Goal: Task Accomplishment & Management: Use online tool/utility

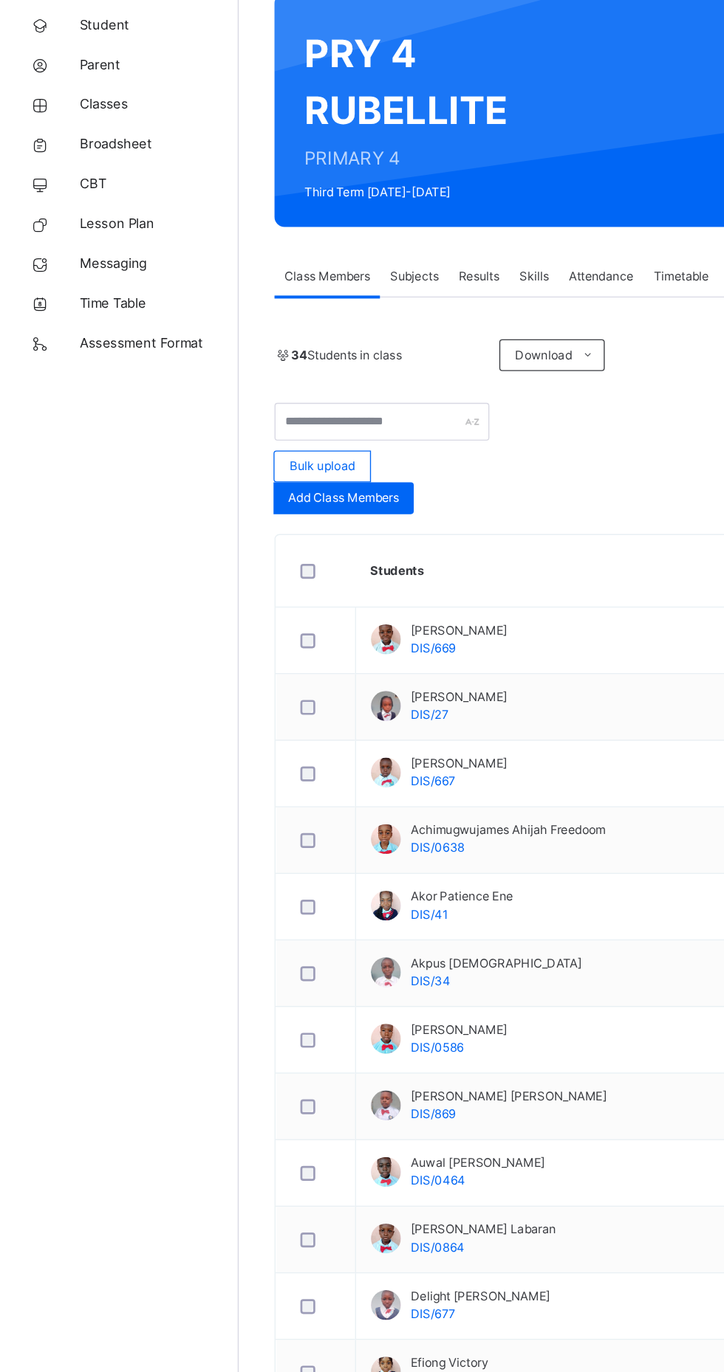
click at [93, 236] on span "Broadsheet" at bounding box center [118, 236] width 118 height 15
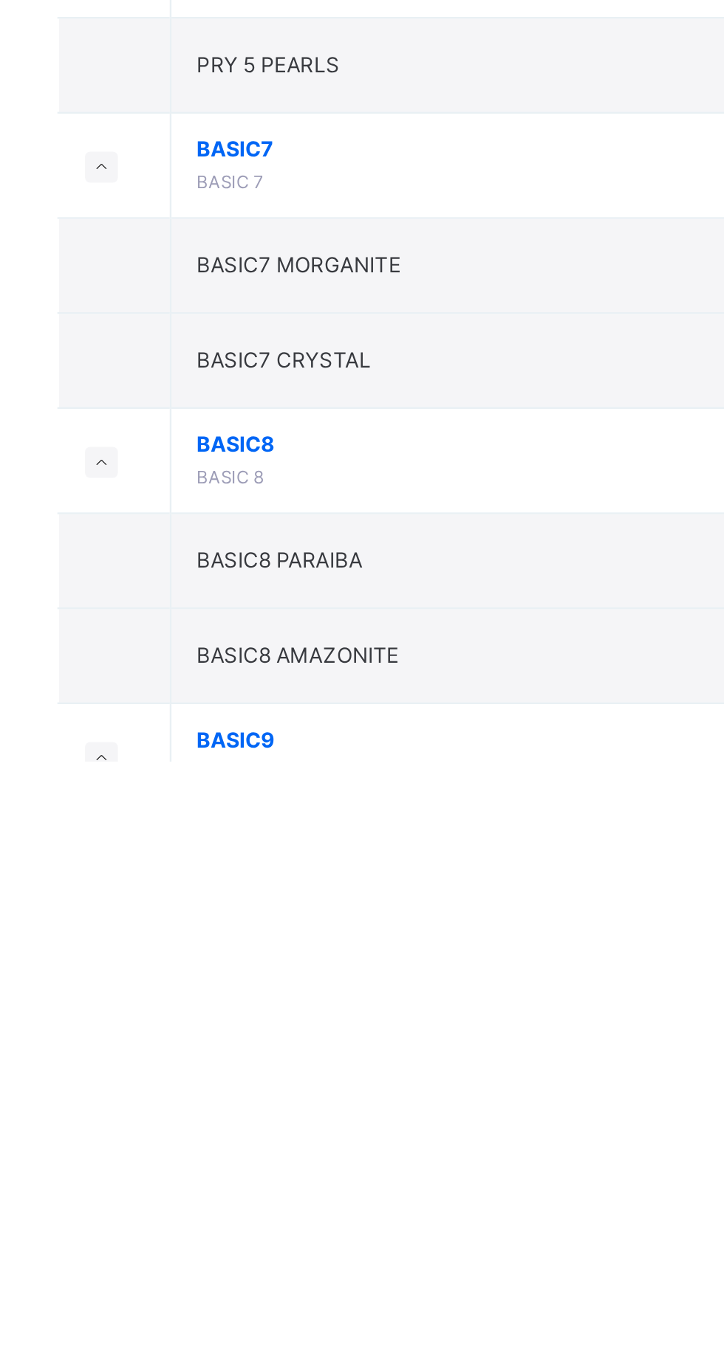
scroll to position [93, 0]
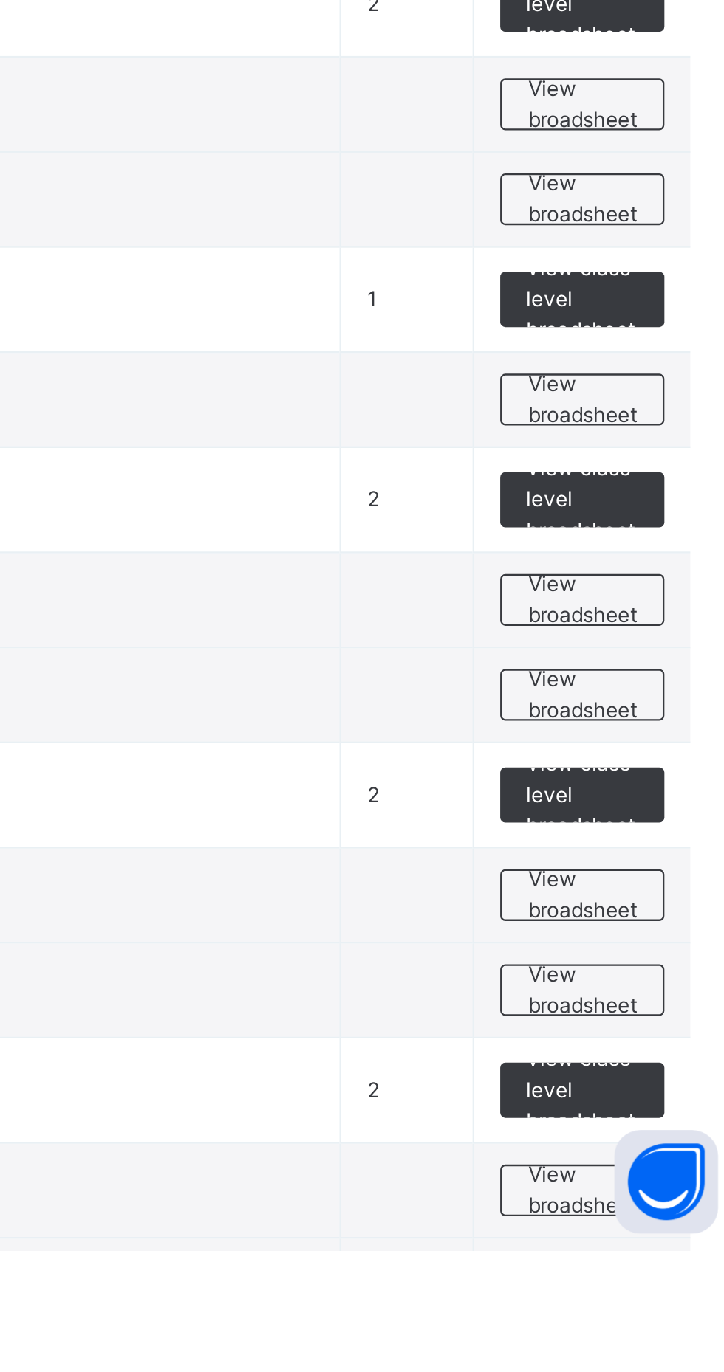
click at [651, 1003] on span "View broadsheet" at bounding box center [651, 1008] width 47 height 27
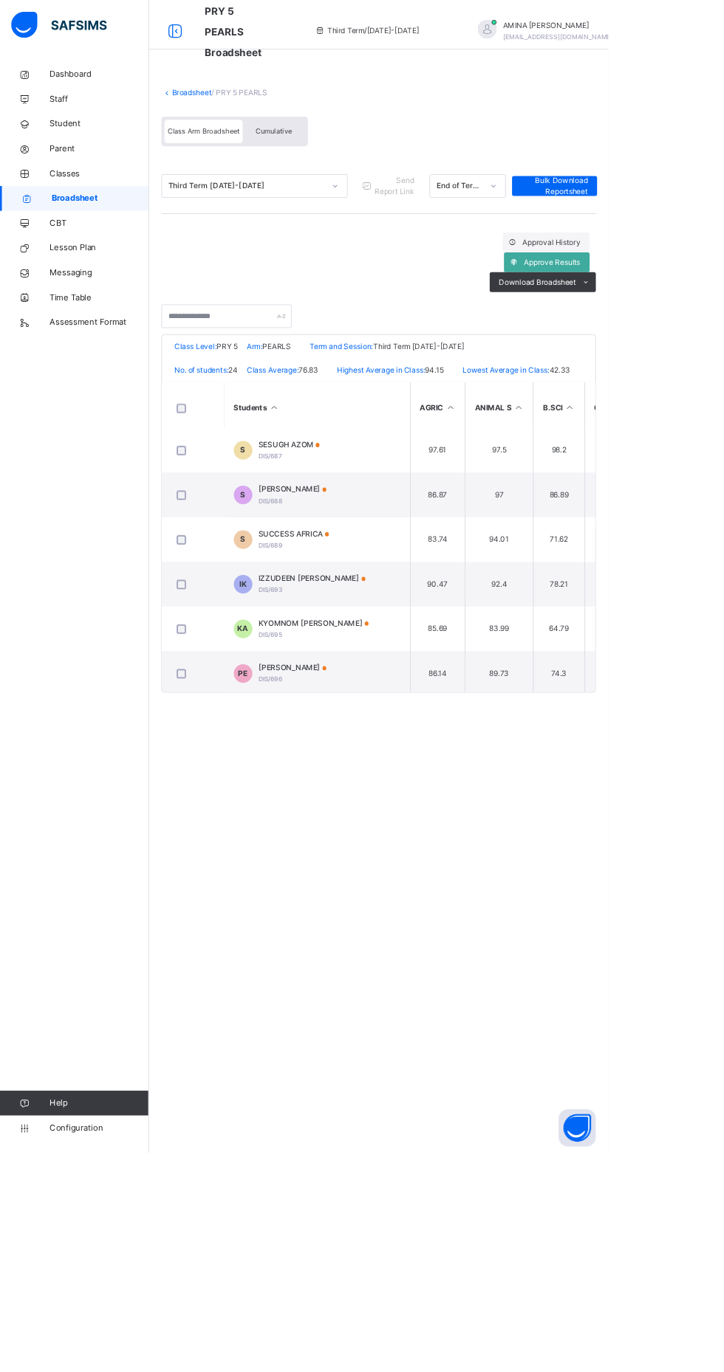
scroll to position [276, 0]
click at [386, 707] on div "IZZUDEEN ABUBAKAR K DIS/693" at bounding box center [372, 693] width 128 height 27
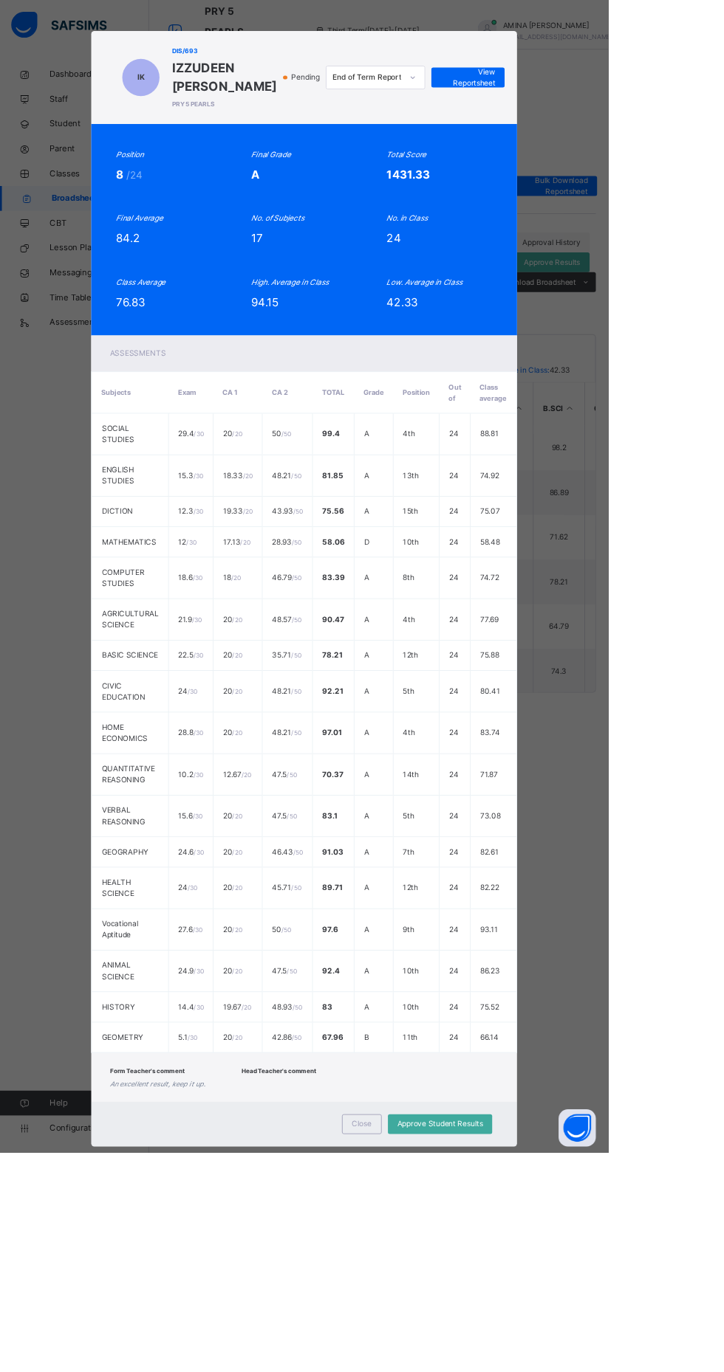
click at [600, 104] on div "View Reportsheet" at bounding box center [556, 92] width 87 height 24
click at [73, 405] on div "IK DIS/693 IZZUDEEN ABUBAKAR K PRY 5 PEARLS Pending End of Term Report View Rep…" at bounding box center [362, 686] width 724 height 1372
click at [473, 1372] on div "IK DIS/693 IZZUDEEN ABUBAKAR K PRY 5 PEARLS Pending End of Term Report View Rep…" at bounding box center [362, 686] width 724 height 1372
click at [442, 1345] on span "Close" at bounding box center [431, 1338] width 24 height 13
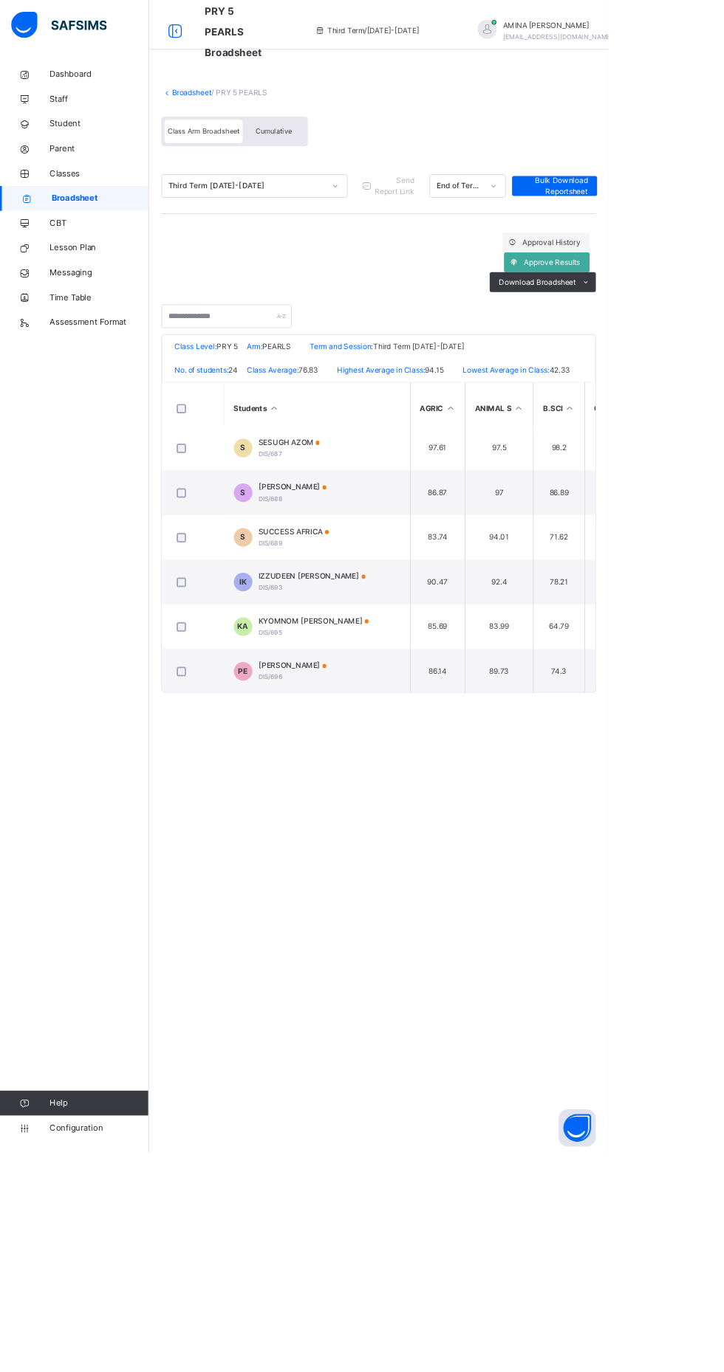
click at [334, 152] on span "Cumulative" at bounding box center [325, 156] width 43 height 10
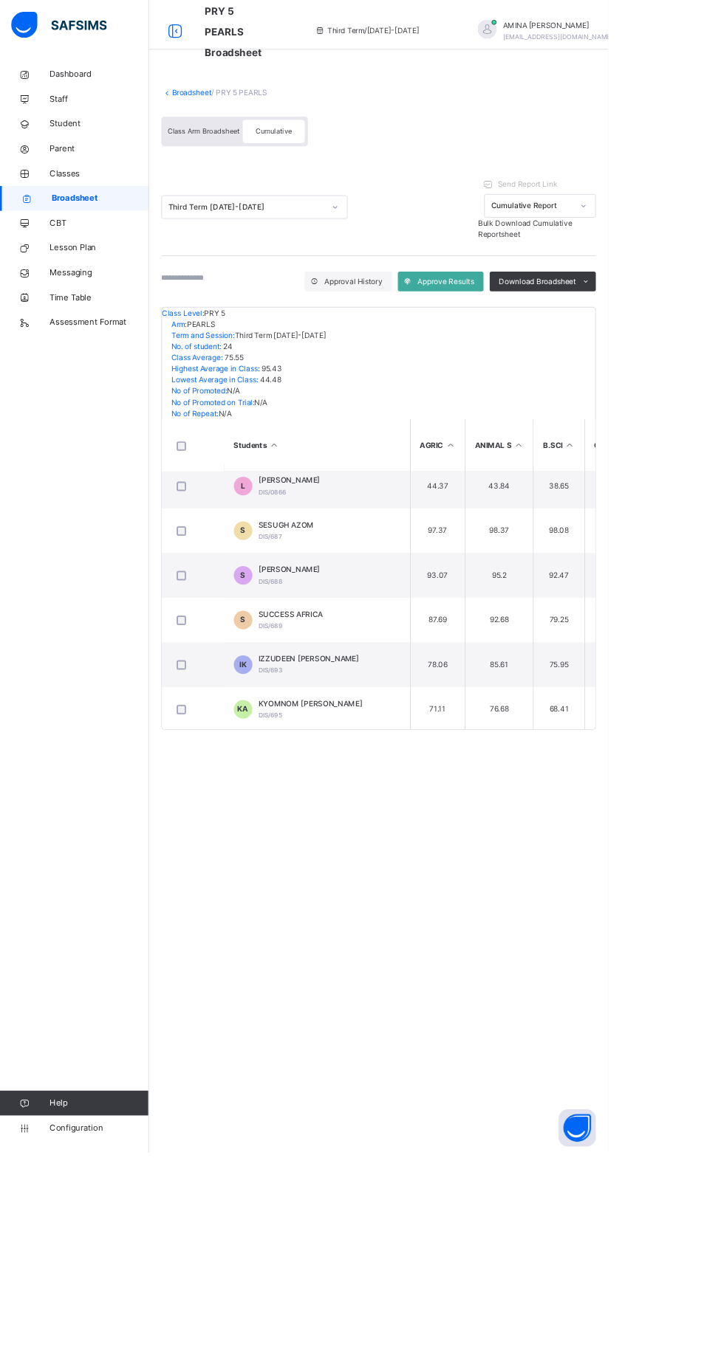
scroll to position [230, 0]
click at [347, 772] on span "IZZUDEEN [PERSON_NAME]" at bounding box center [368, 777] width 120 height 13
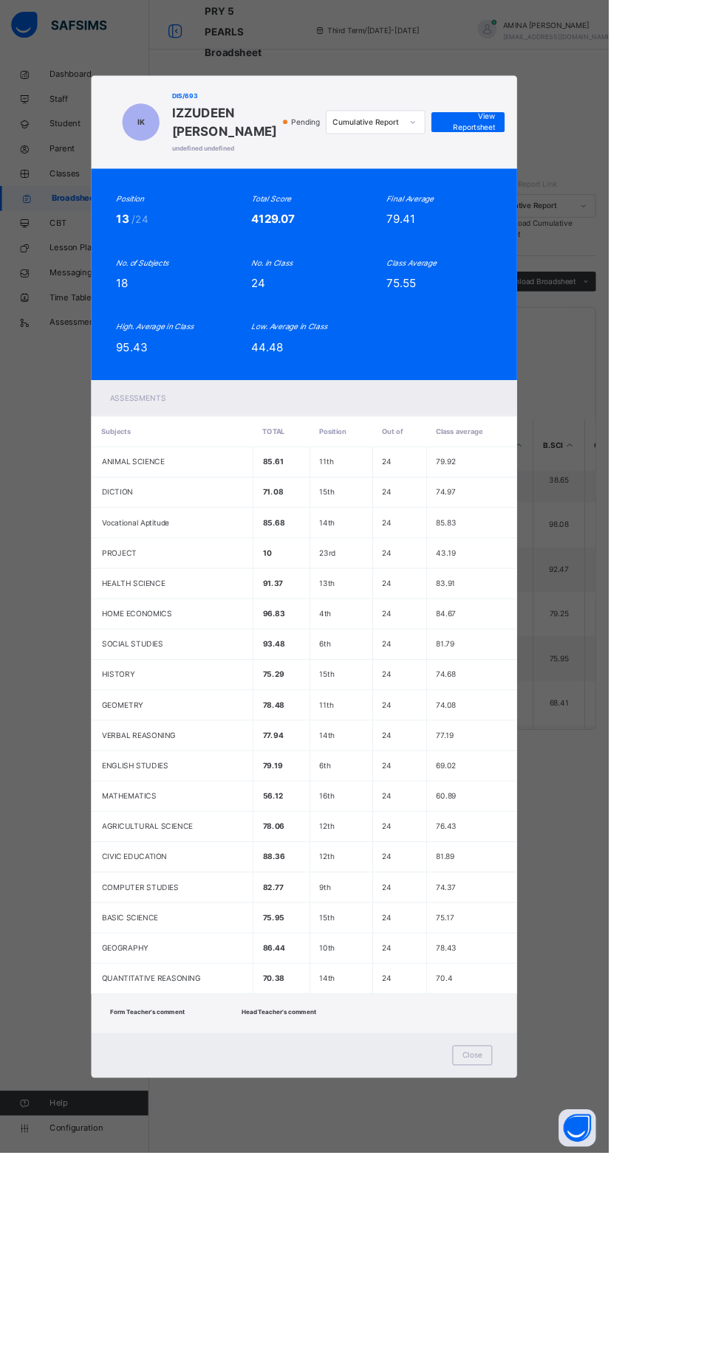
click at [589, 159] on span "View Reportsheet" at bounding box center [556, 145] width 65 height 27
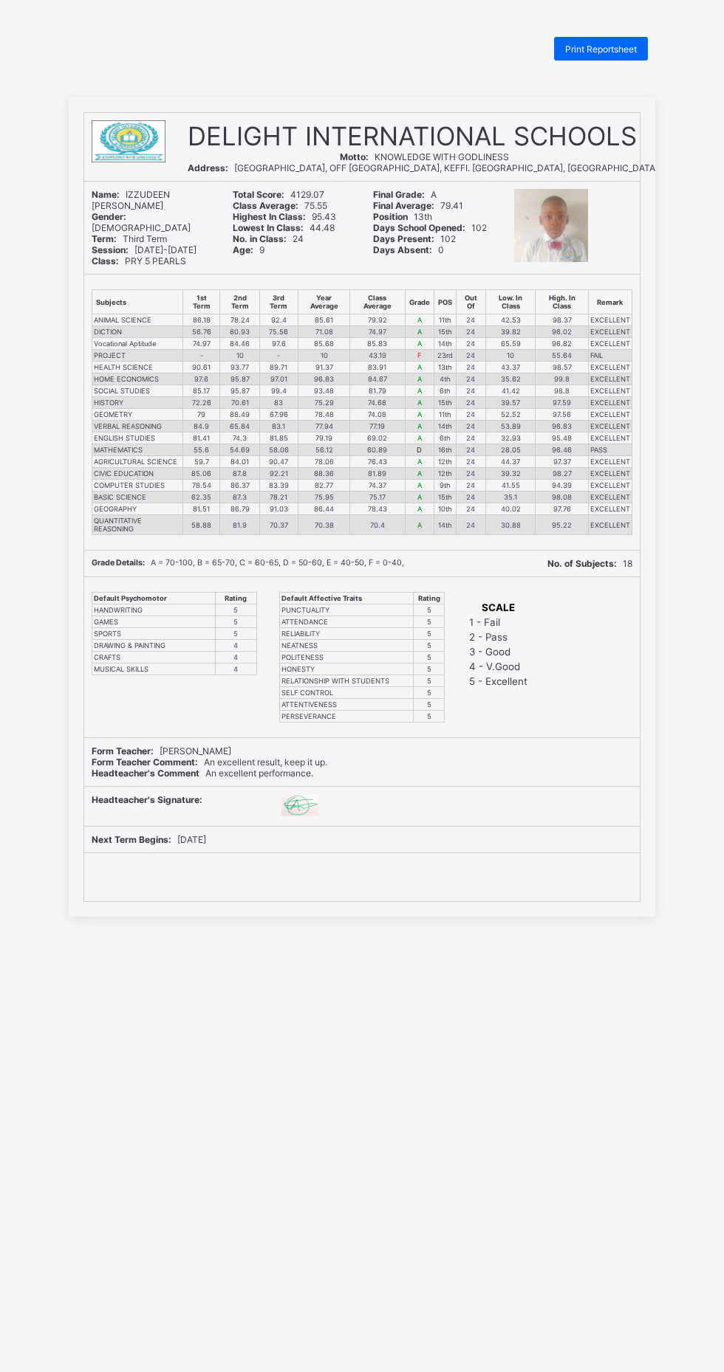
click at [608, 49] on span "Print Reportsheet" at bounding box center [601, 49] width 72 height 11
